Goal: Task Accomplishment & Management: Use online tool/utility

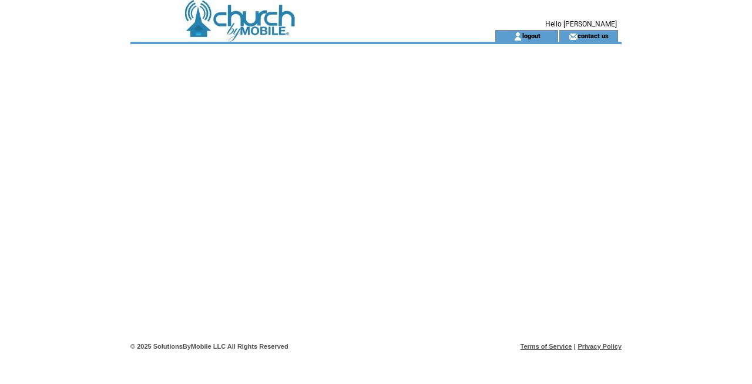
click at [265, 24] on td at bounding box center [291, 15] width 323 height 30
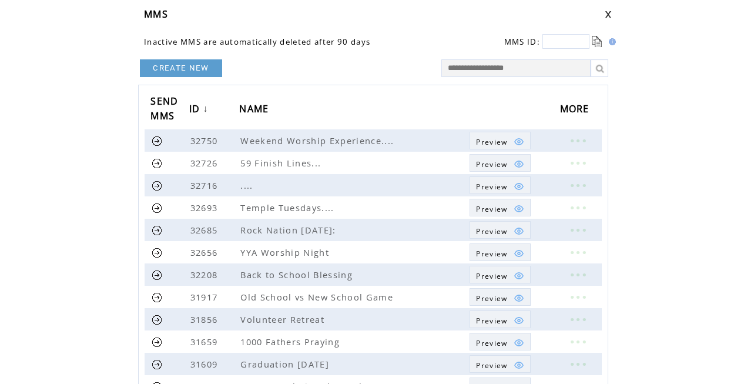
scroll to position [53, 0]
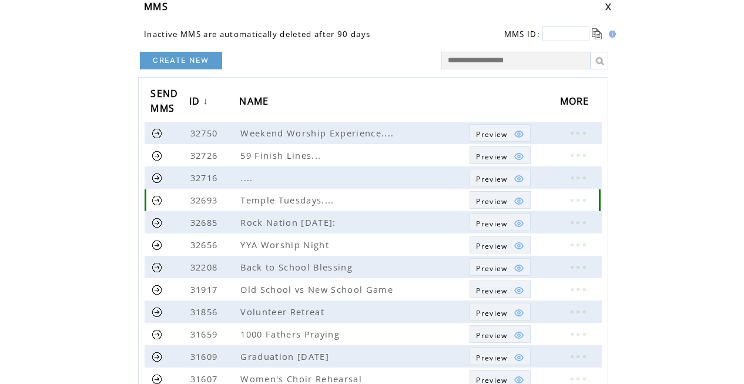
click at [580, 200] on link at bounding box center [577, 199] width 35 height 15
click at [518, 202] on link "EDIT" at bounding box center [517, 202] width 19 height 11
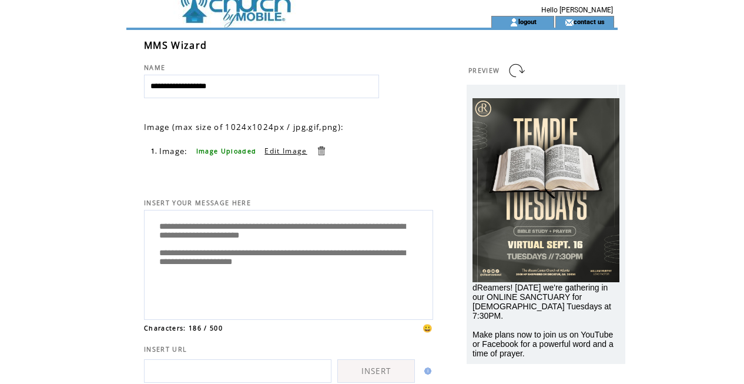
scroll to position [14, 0]
click at [285, 150] on link "Edit Image" at bounding box center [285, 151] width 42 height 10
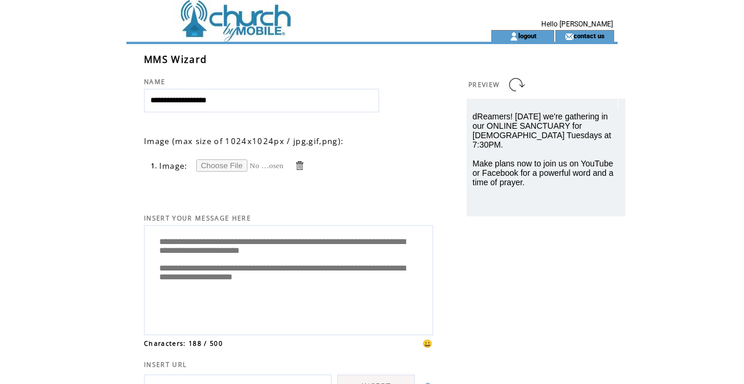
click at [224, 166] on input "file" at bounding box center [240, 165] width 88 height 12
type input "**********"
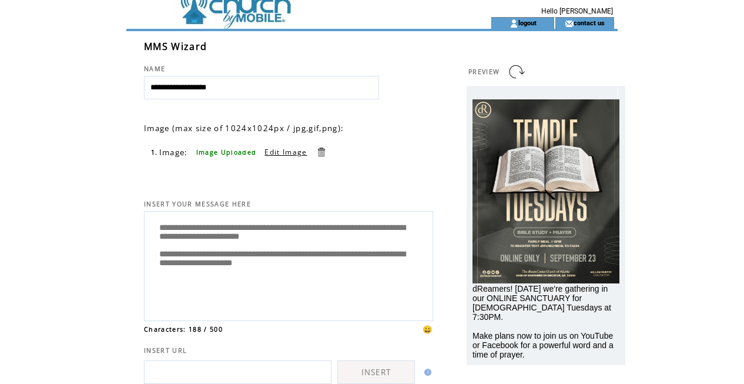
scroll to position [15, 0]
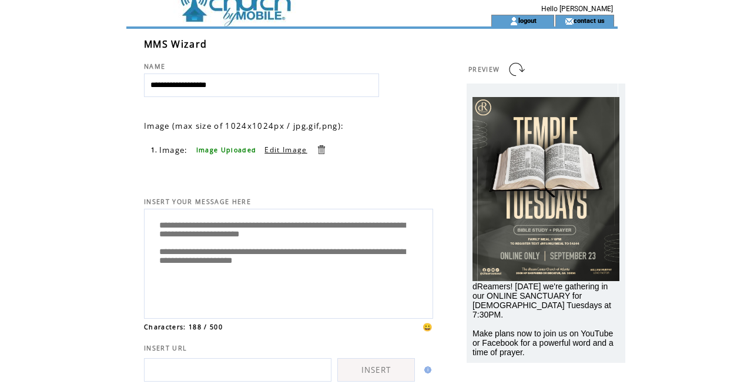
click at [681, 80] on html "**********" at bounding box center [372, 177] width 744 height 384
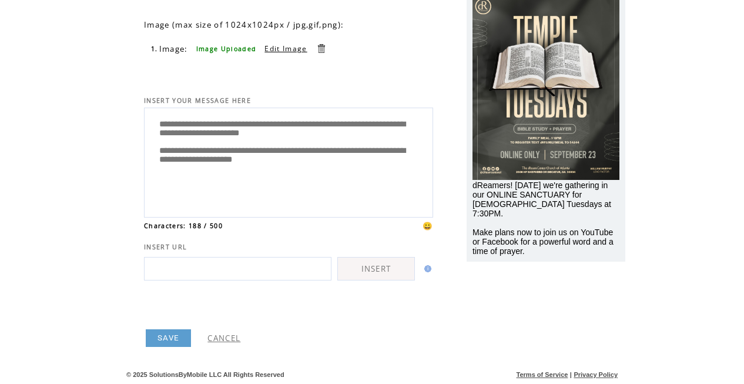
scroll to position [119, 0]
click at [169, 337] on link "SAVE" at bounding box center [168, 338] width 45 height 18
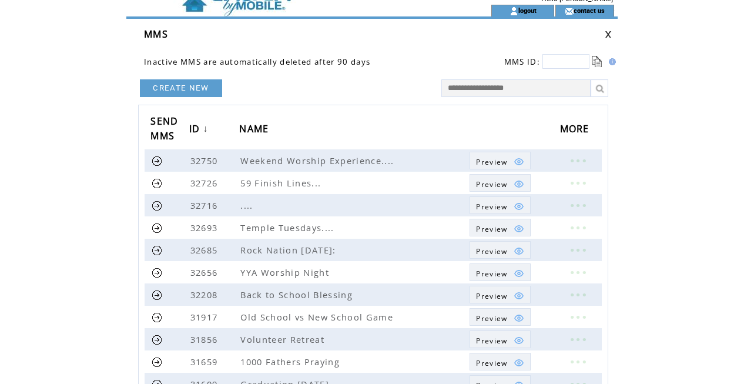
scroll to position [32, 0]
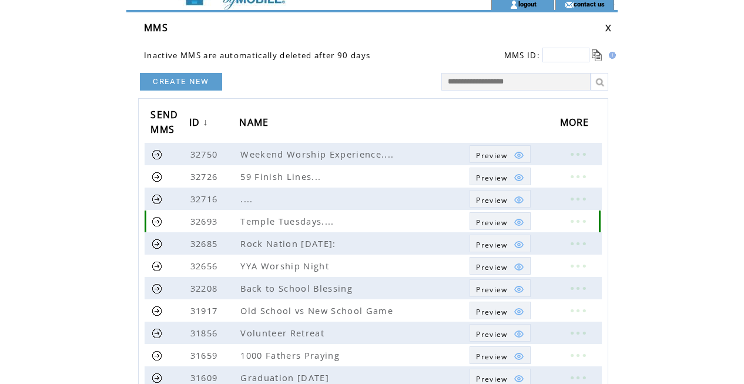
click at [487, 225] on span "Preview" at bounding box center [491, 222] width 31 height 10
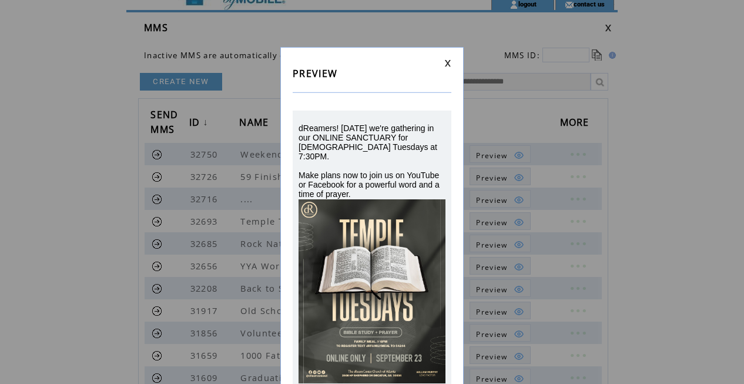
click at [454, 61] on div "PREVIEW dReamers! [DATE] we're gathering in our ONLINE SANCTUARY for [DEMOGRAPH…" at bounding box center [371, 224] width 183 height 355
click at [447, 61] on link at bounding box center [447, 63] width 7 height 8
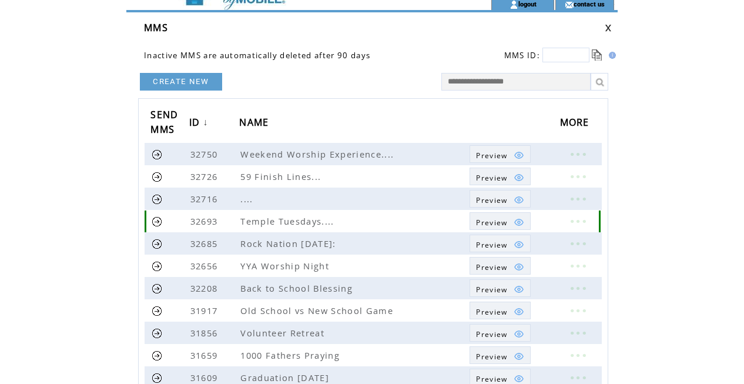
click at [155, 221] on link at bounding box center [157, 221] width 11 height 11
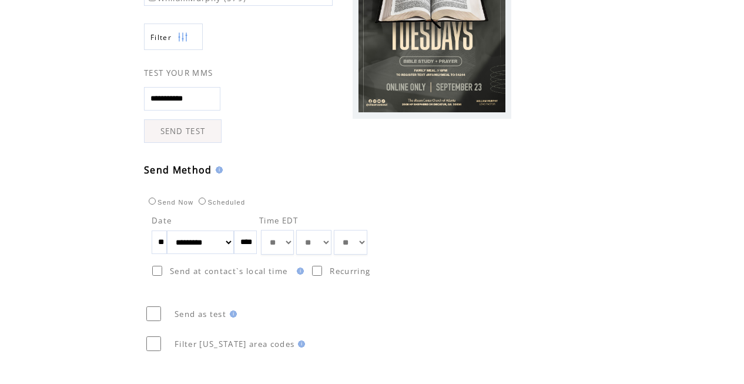
scroll to position [278, 0]
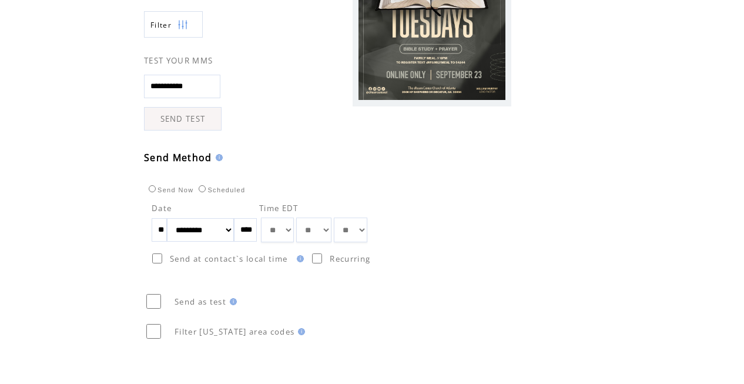
select select "*"
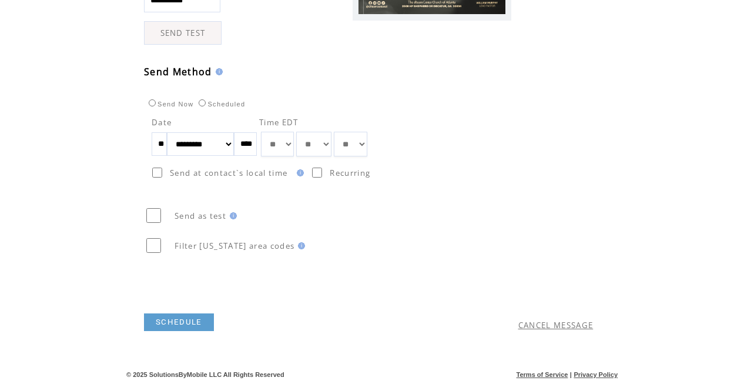
scroll to position [364, 0]
click at [159, 321] on link "SCHEDULE" at bounding box center [179, 322] width 70 height 18
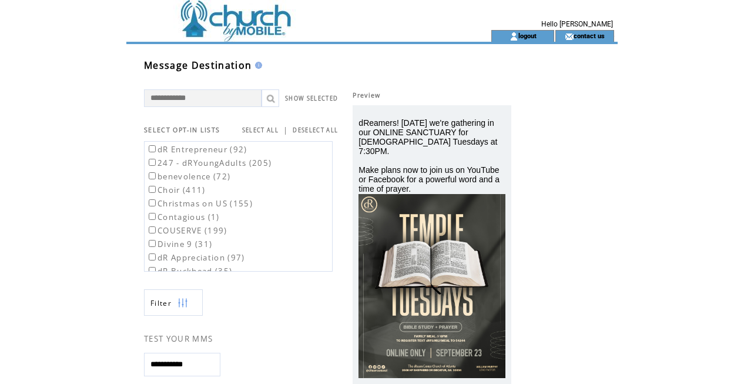
scroll to position [1, 0]
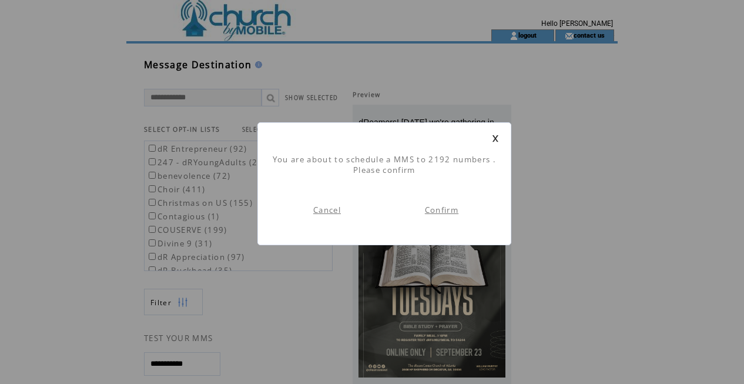
click at [448, 212] on link "Confirm" at bounding box center [441, 209] width 33 height 11
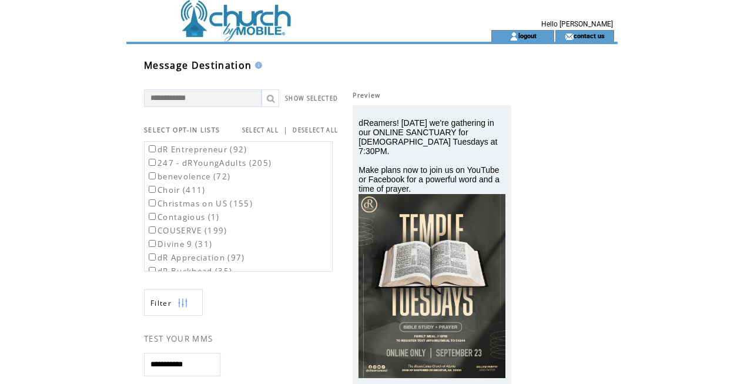
scroll to position [1, 0]
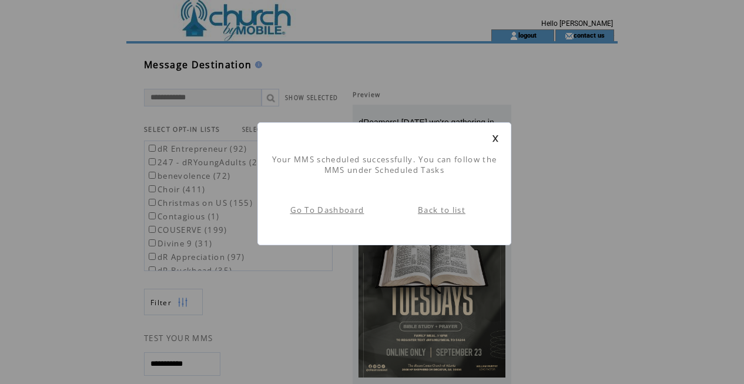
click at [345, 213] on link "Go To Dashboard" at bounding box center [327, 209] width 74 height 11
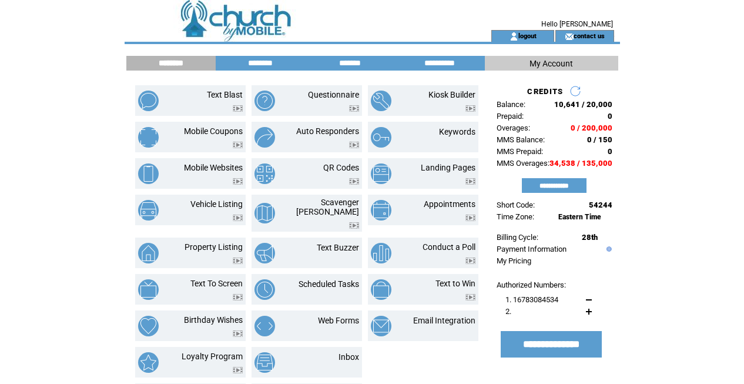
click at [271, 33] on td at bounding box center [287, 36] width 323 height 12
